Goal: Information Seeking & Learning: Check status

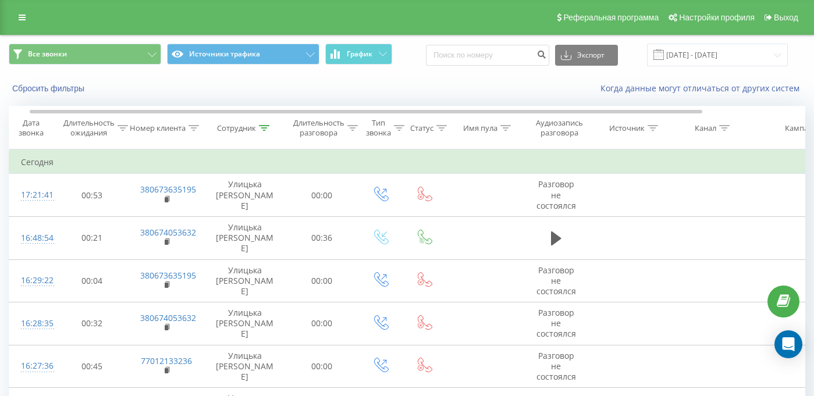
scroll to position [0, 12]
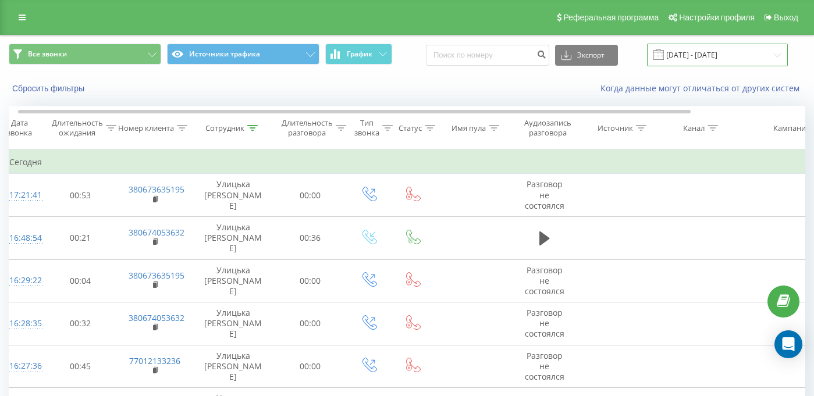
click at [688, 64] on input "[DATE] - [DATE]" at bounding box center [717, 55] width 141 height 23
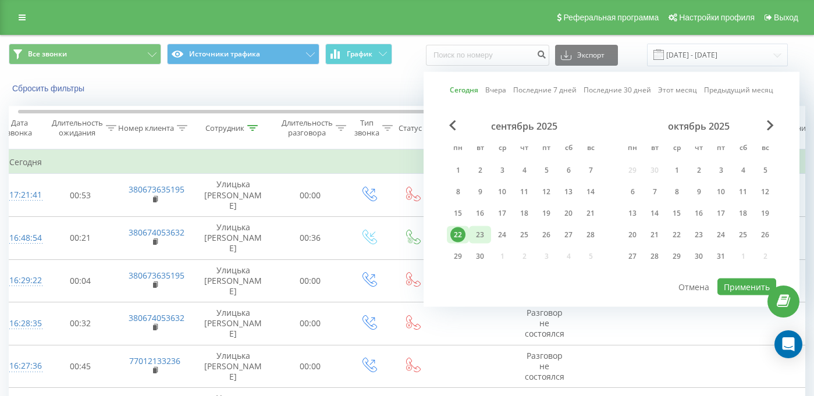
click at [475, 235] on div "23" at bounding box center [480, 235] width 15 height 15
click at [742, 283] on button "Применить" at bounding box center [747, 287] width 59 height 17
type input "[DATE] - [DATE]"
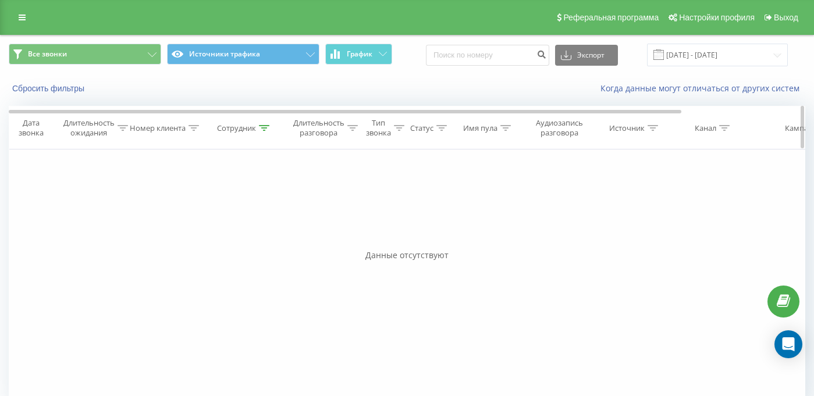
click at [313, 121] on div "Длительность разговора" at bounding box center [318, 128] width 51 height 20
click at [330, 185] on div at bounding box center [315, 184] width 83 height 11
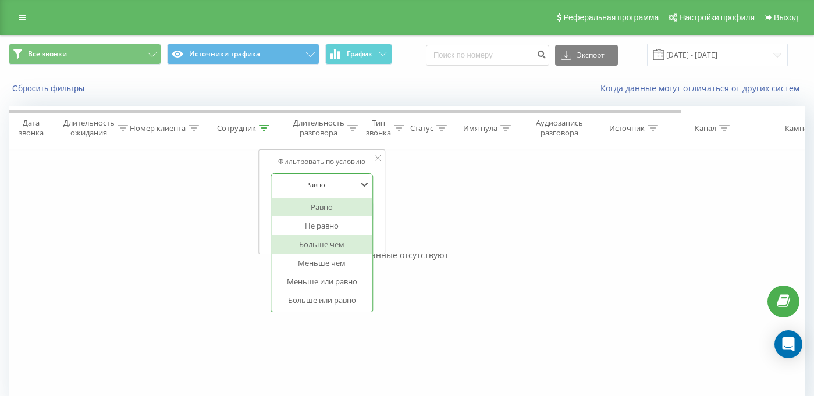
click at [334, 246] on div "Больше чем" at bounding box center [321, 244] width 101 height 19
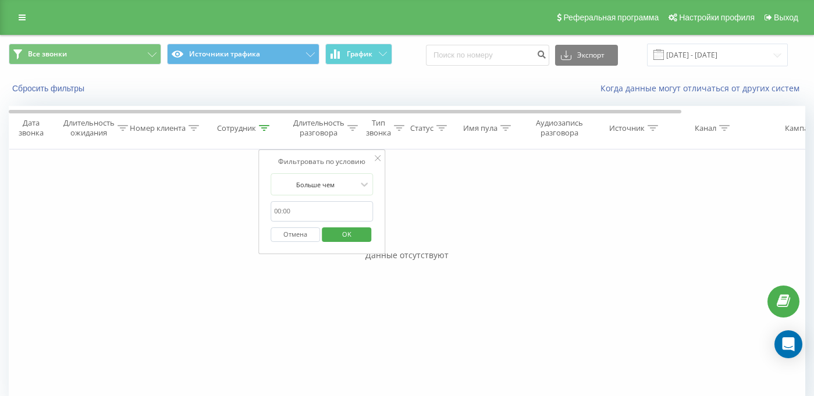
click at [327, 201] on form "Больше чем Отмена OK" at bounding box center [322, 210] width 102 height 75
click at [327, 207] on input "text" at bounding box center [322, 211] width 102 height 20
type input "00:29"
click at [336, 233] on span "OK" at bounding box center [347, 234] width 33 height 18
